Goal: Transaction & Acquisition: Purchase product/service

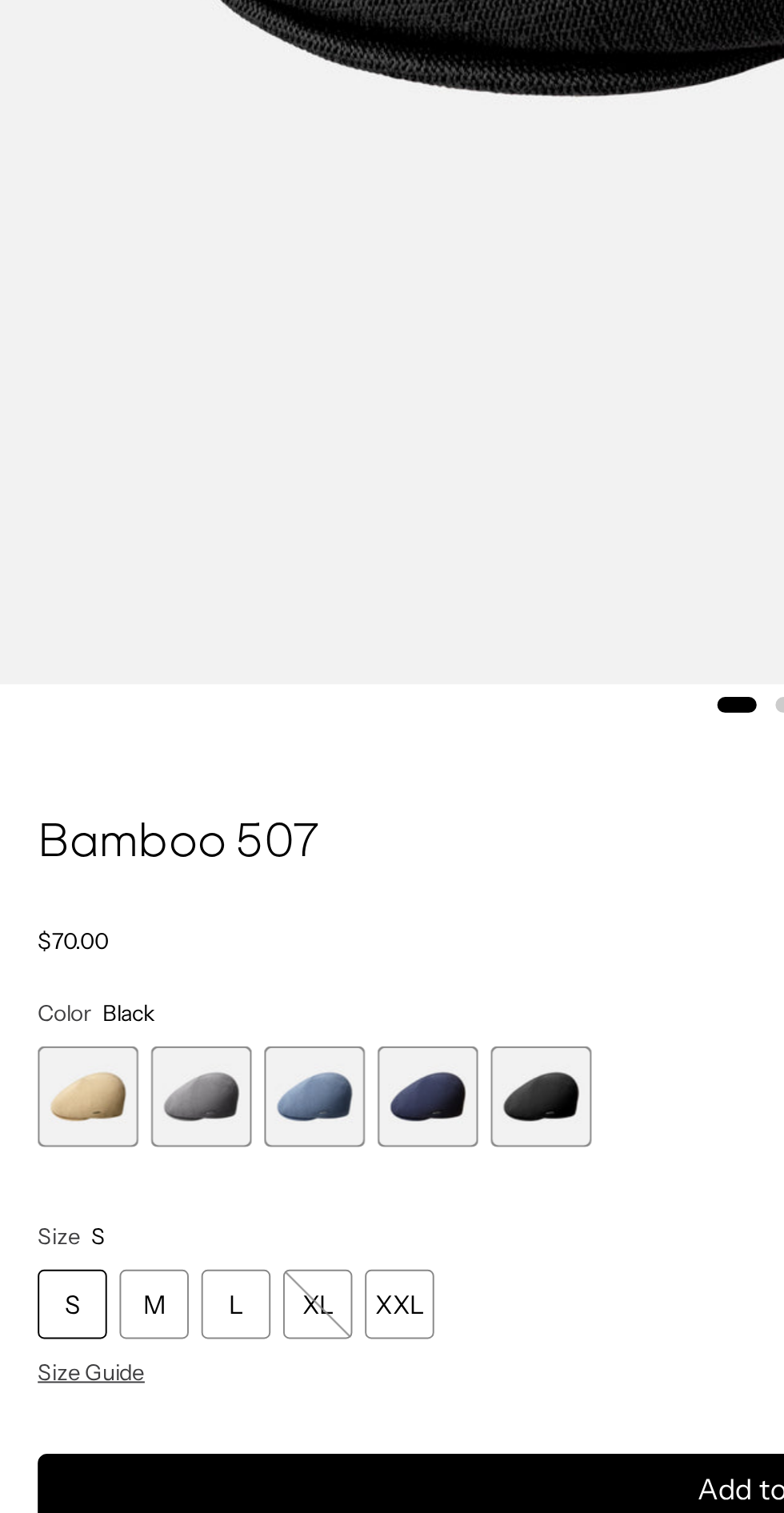
click at [117, 1268] on div "L" at bounding box center [120, 1260] width 35 height 35
click at [216, 1259] on div "XXL" at bounding box center [203, 1260] width 35 height 35
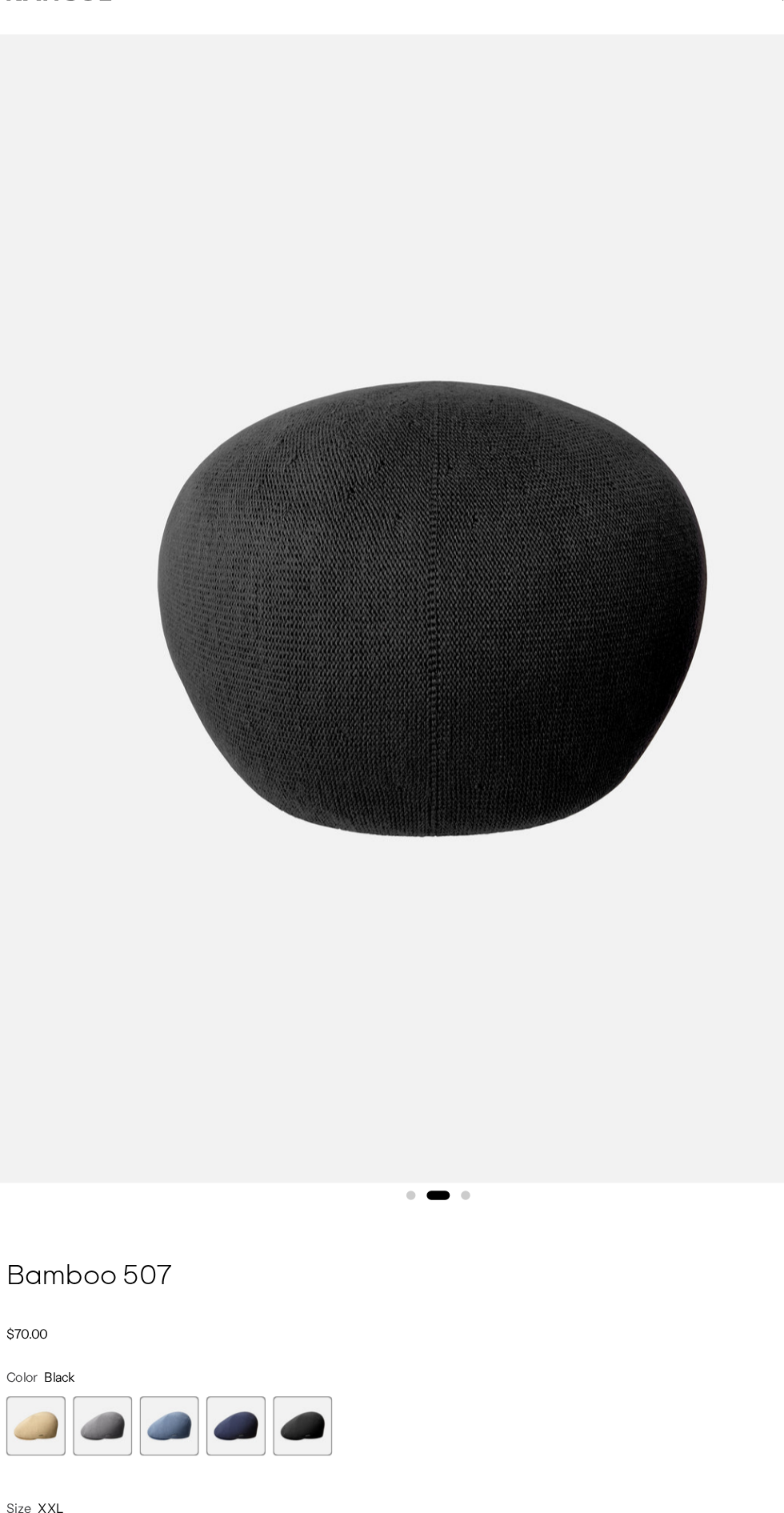
scroll to position [0, 330]
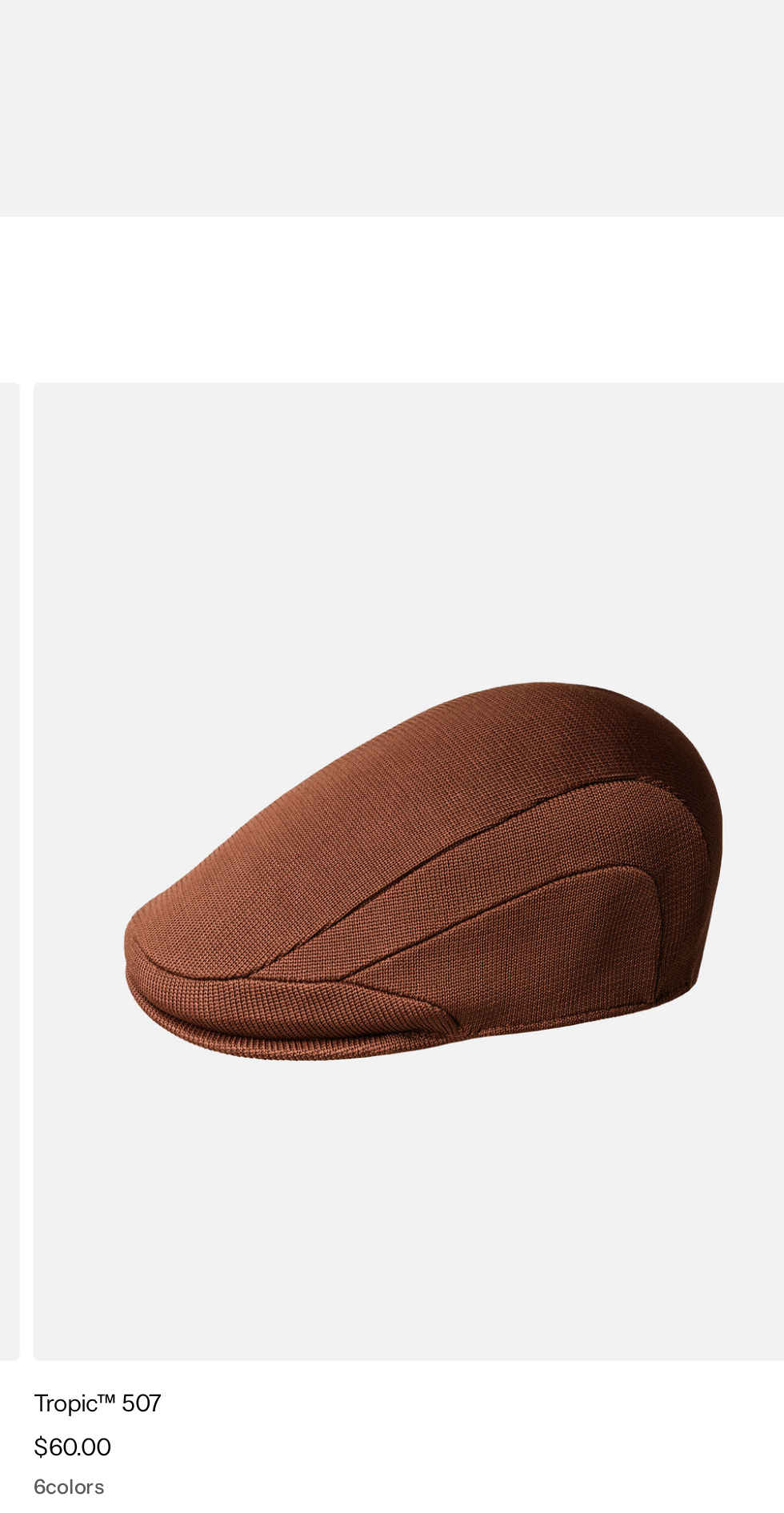
click at [0, 0] on img at bounding box center [0, 0] width 0 height 0
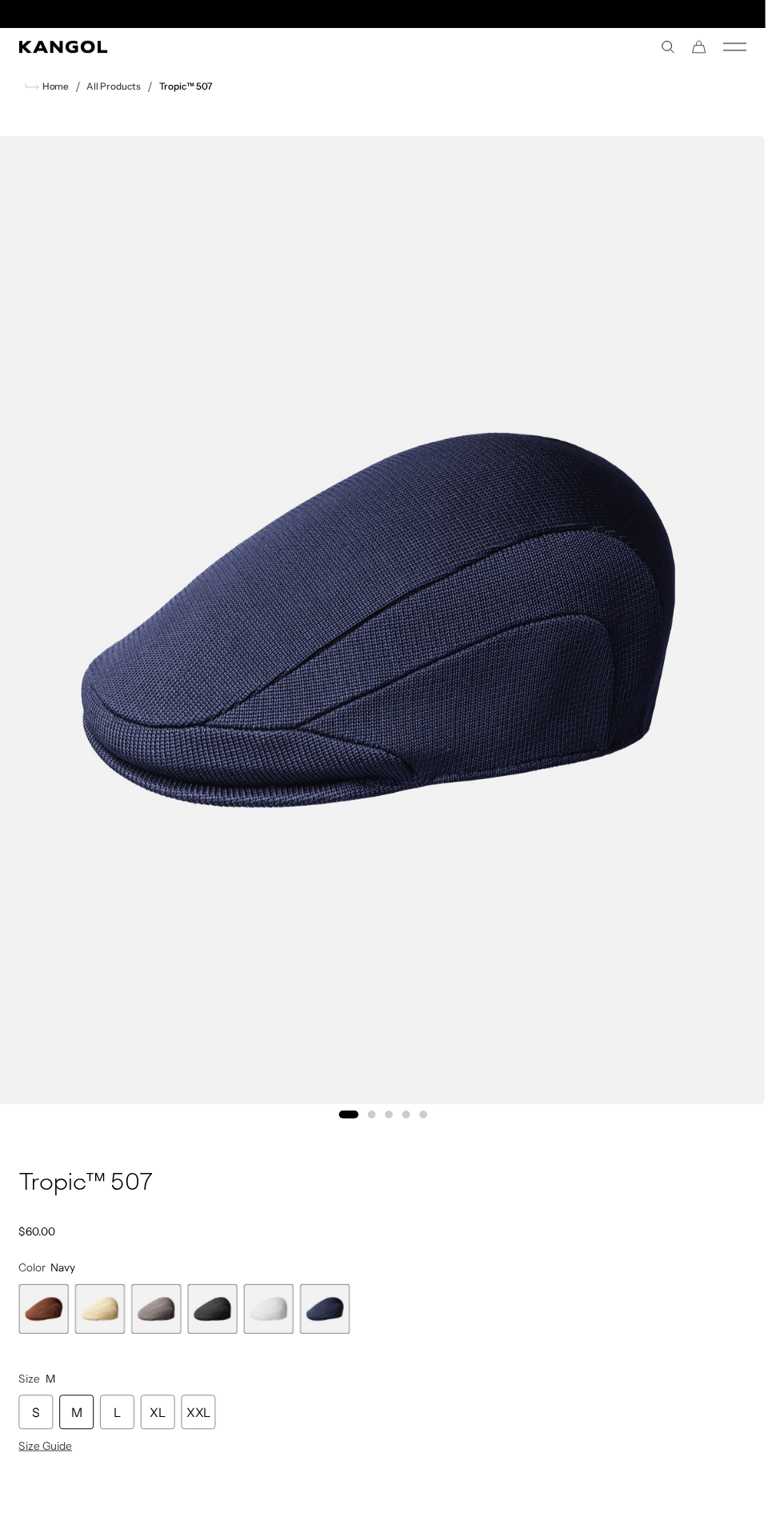
scroll to position [0, 330]
click at [223, 1344] on span "4 of 6" at bounding box center [218, 1341] width 51 height 51
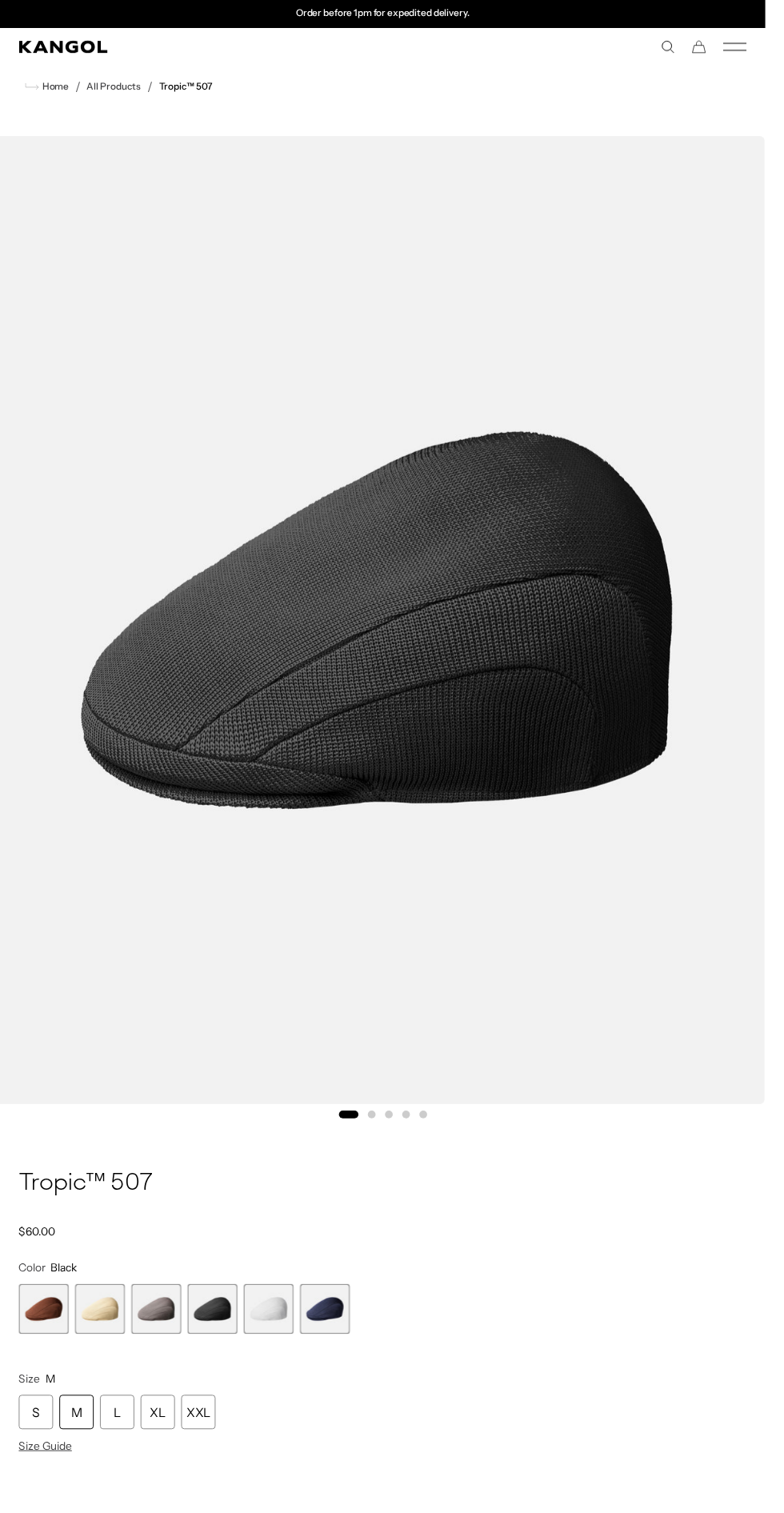
click at [194, 1447] on div "XXL" at bounding box center [203, 1447] width 35 height 35
